Goal: Check status: Verify the current state of an ongoing process or item

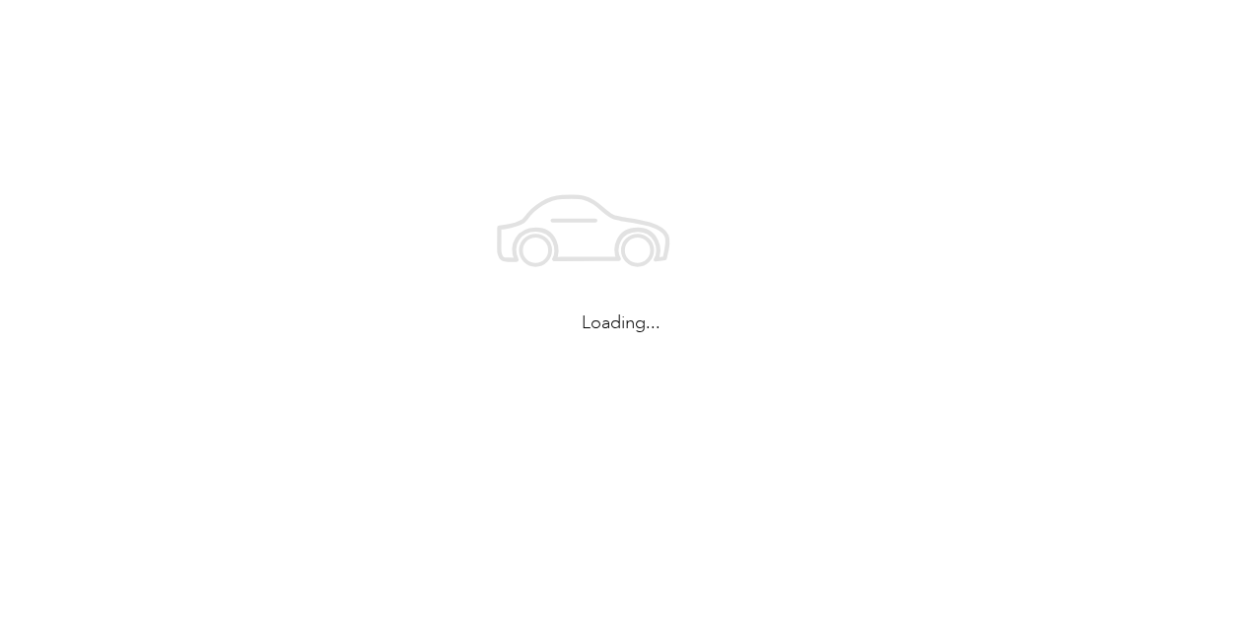
click at [558, 343] on html "Loading..." at bounding box center [621, 311] width 1242 height 622
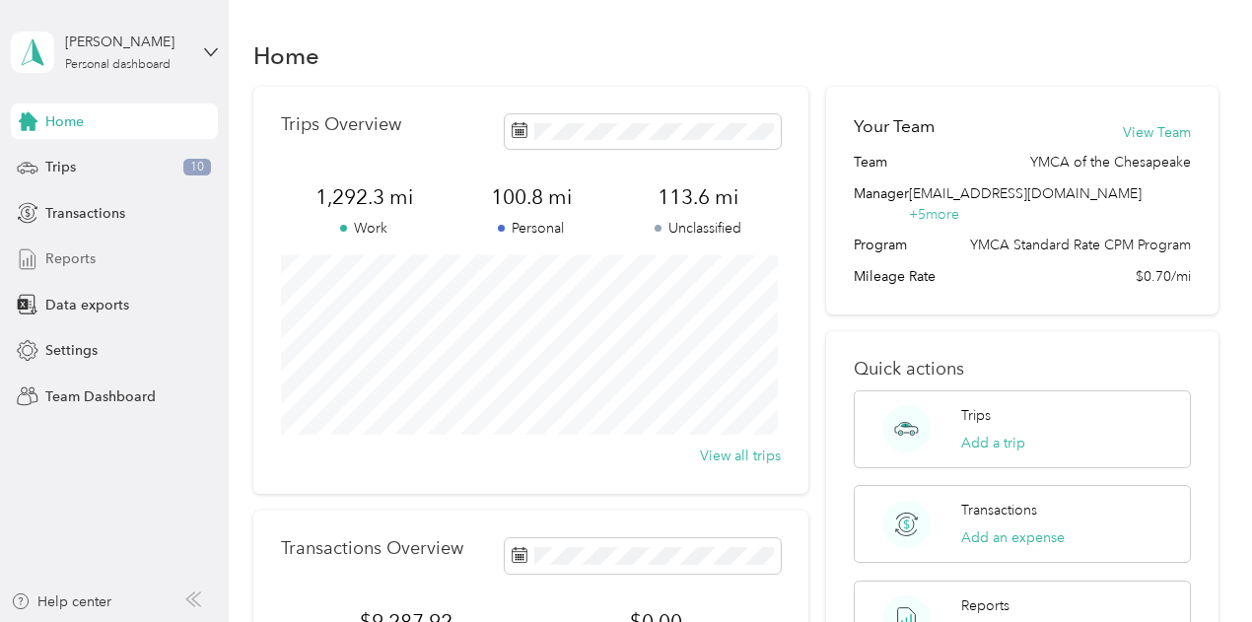
click at [77, 259] on span "Reports" at bounding box center [70, 258] width 50 height 21
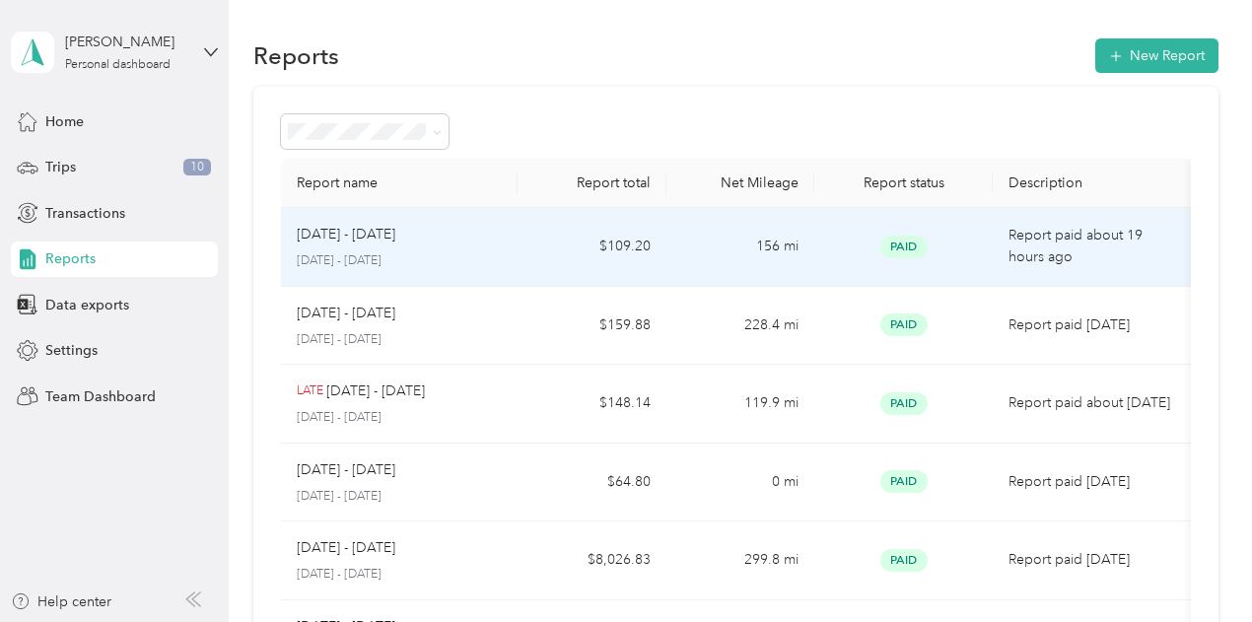
click at [406, 259] on p "[DATE] - [DATE]" at bounding box center [400, 261] width 206 height 18
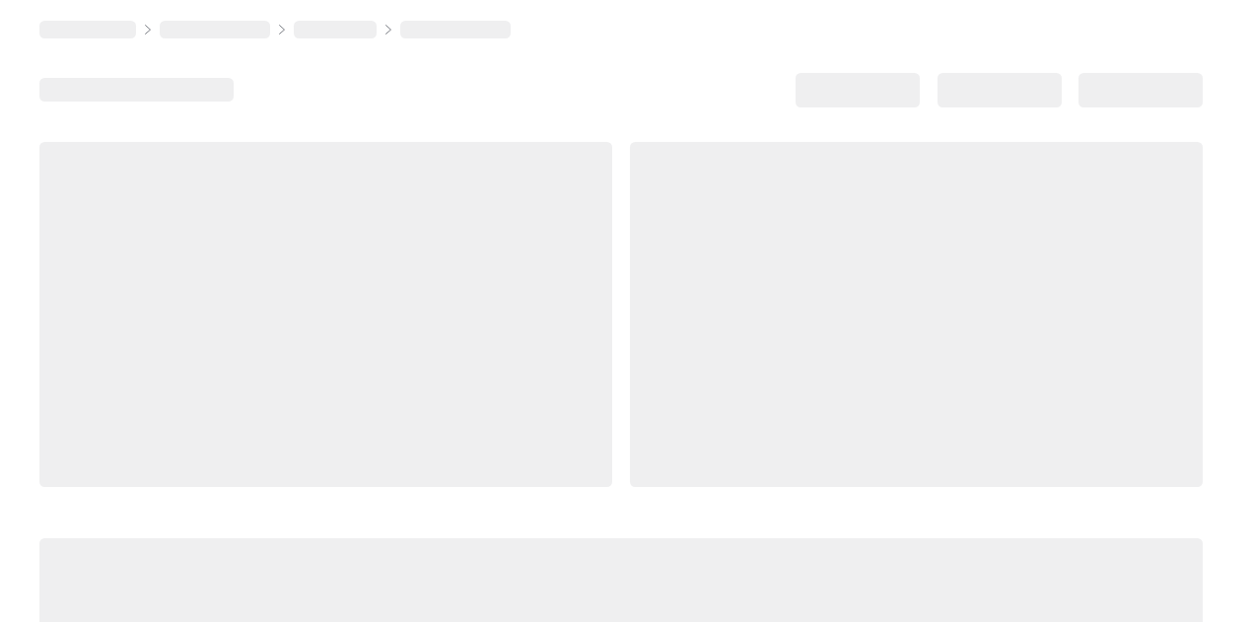
click at [406, 259] on div at bounding box center [325, 314] width 573 height 345
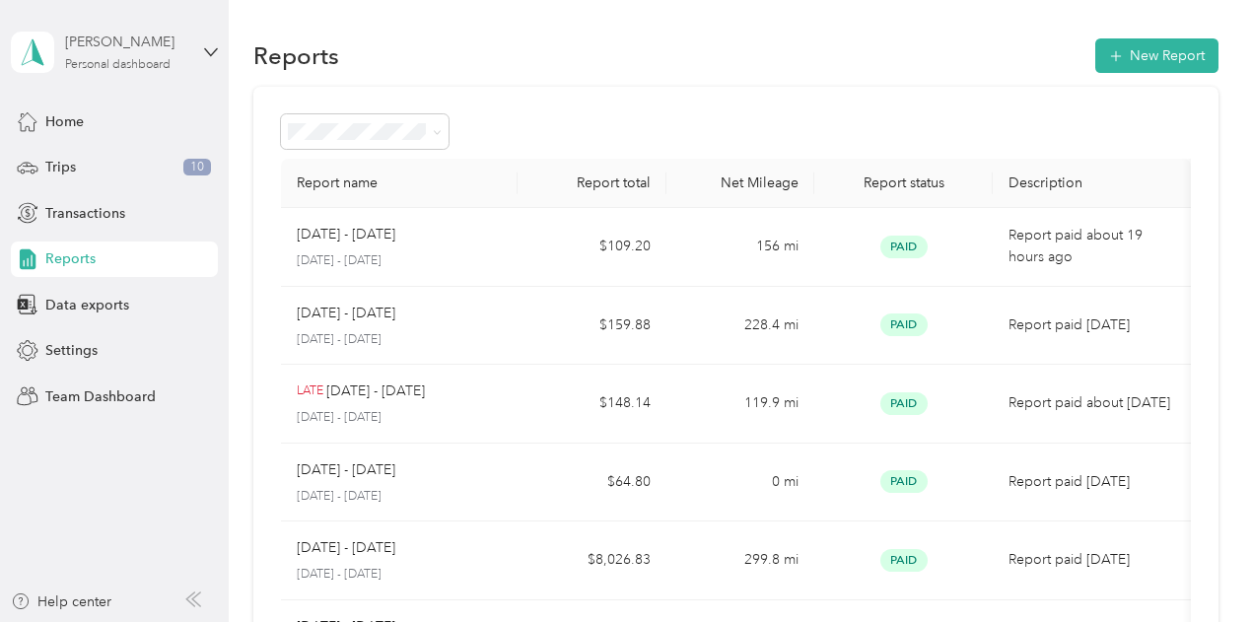
click at [92, 59] on div "Personal dashboard" at bounding box center [117, 65] width 105 height 12
click at [128, 159] on div "Team dashboard" at bounding box center [81, 151] width 105 height 21
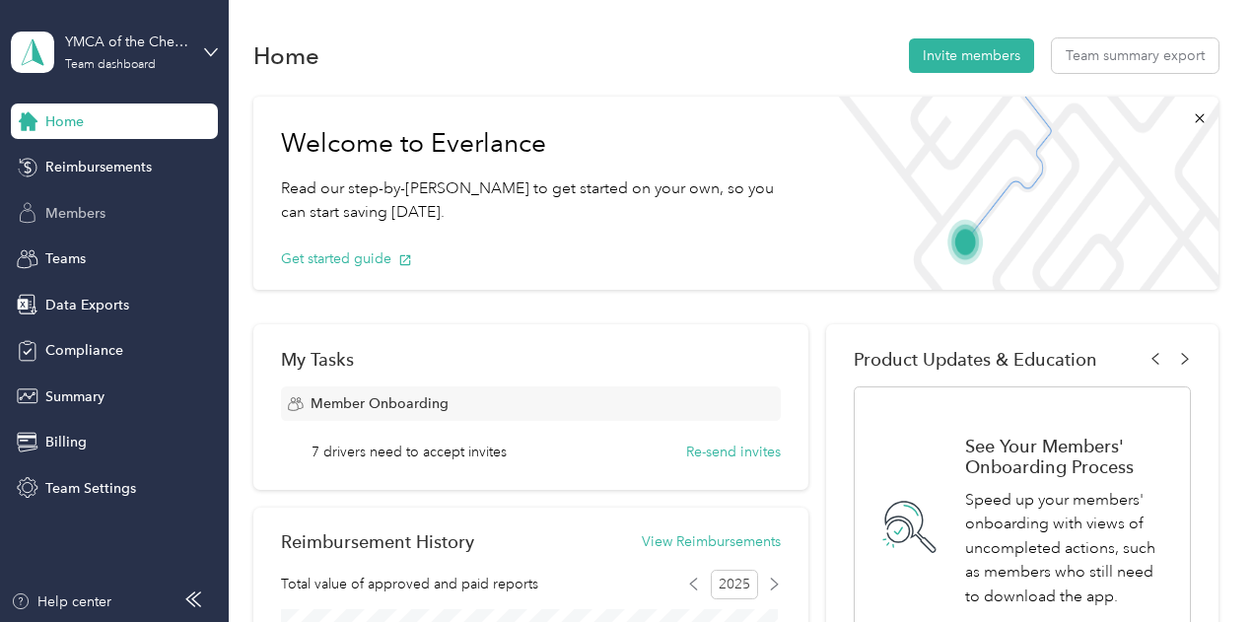
click at [104, 211] on span "Members" at bounding box center [75, 213] width 60 height 21
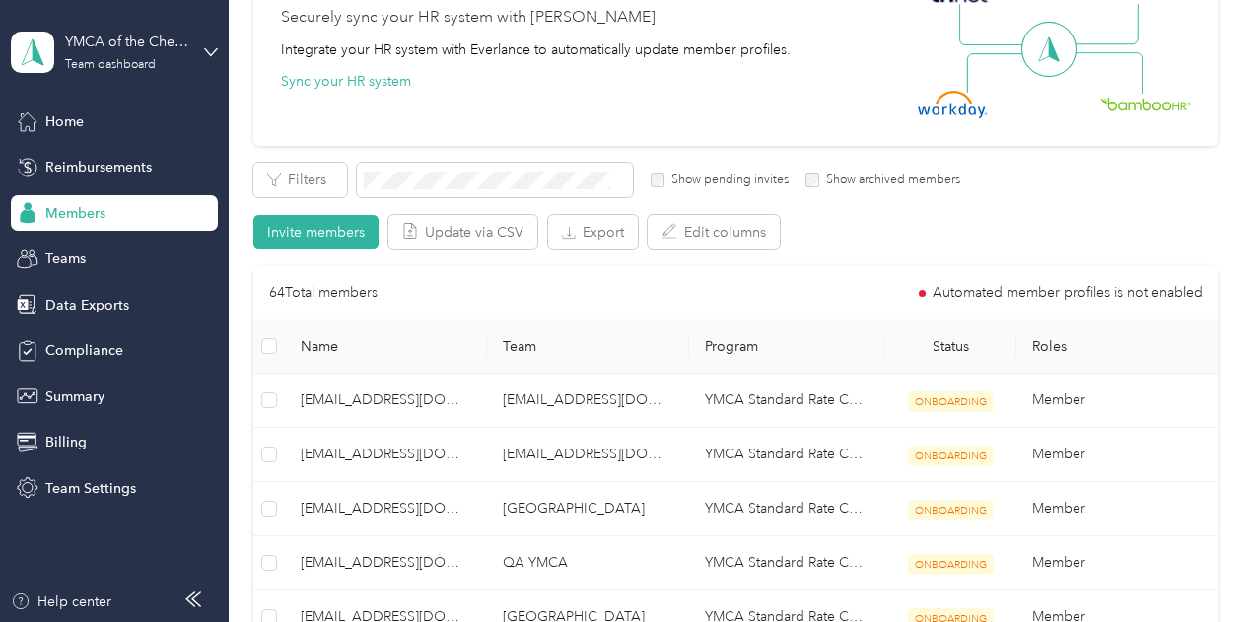
scroll to position [193, 0]
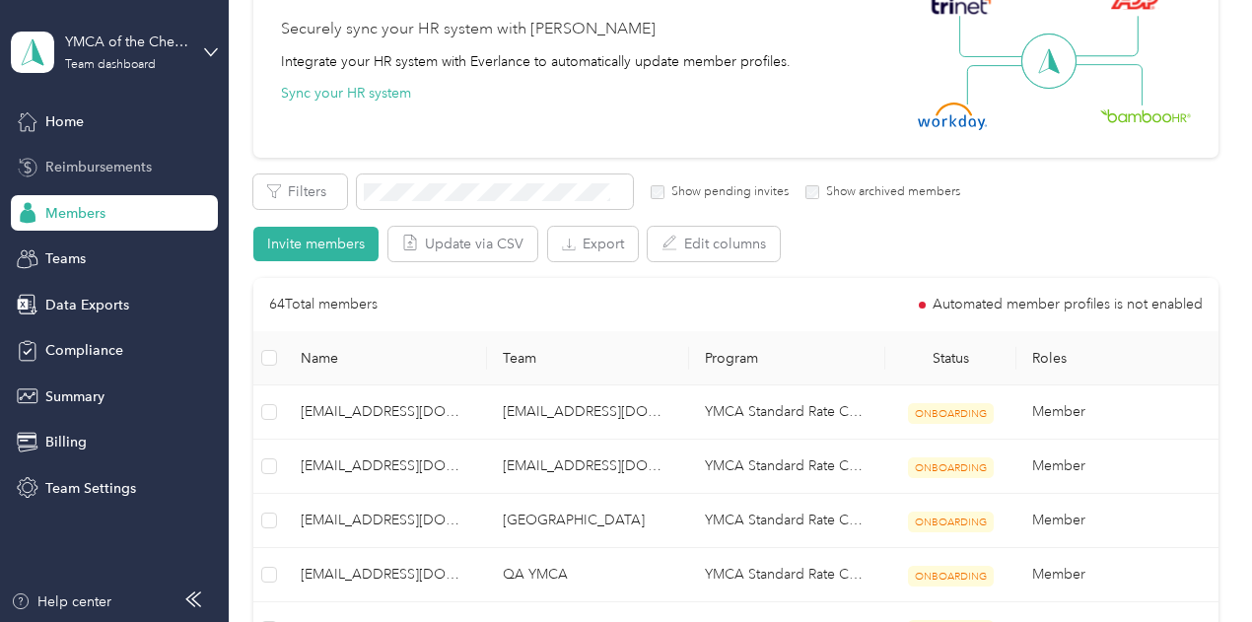
click at [81, 168] on span "Reimbursements" at bounding box center [98, 167] width 106 height 21
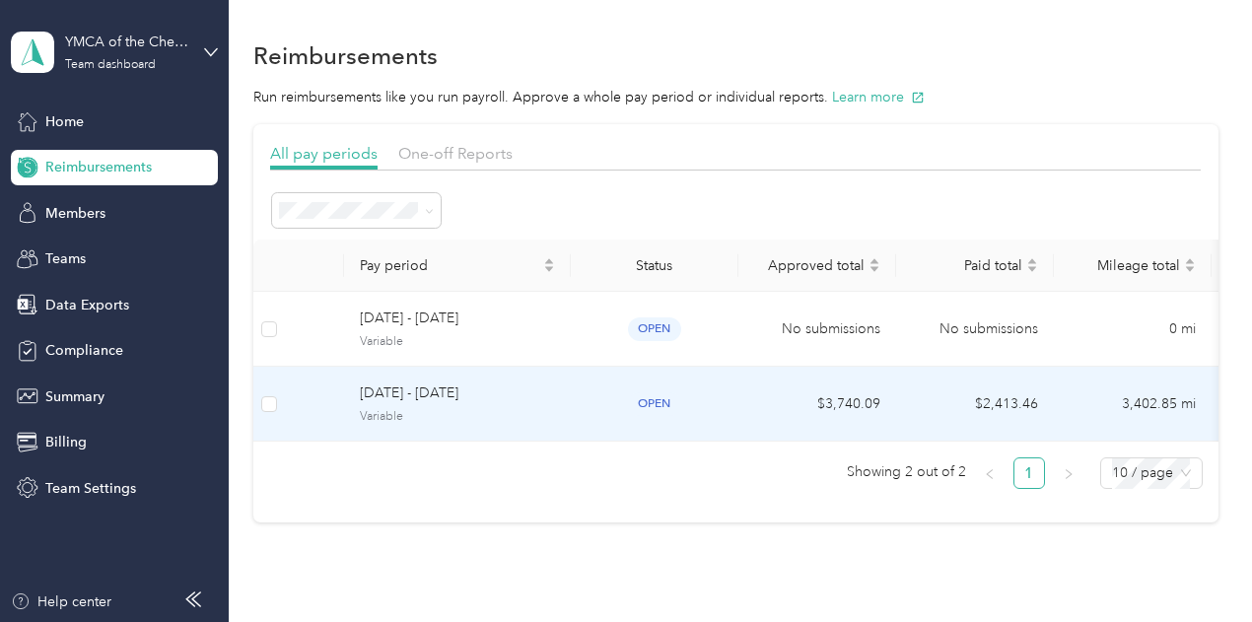
click at [513, 416] on span "Variable" at bounding box center [457, 417] width 195 height 18
